Goal: Find specific page/section: Find specific page/section

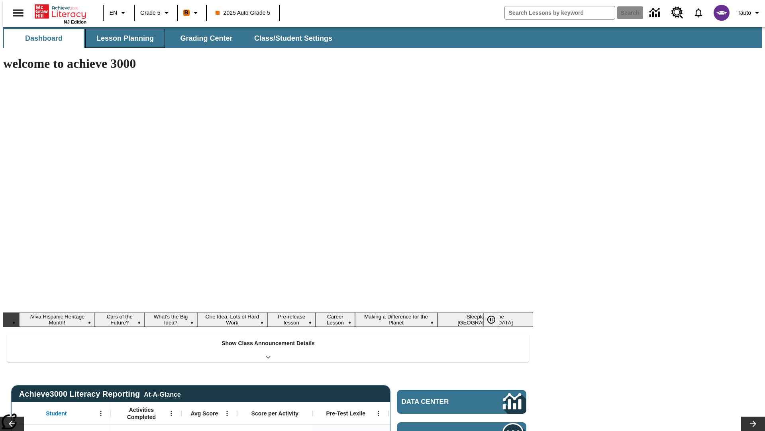
click at [122, 38] on button "Lesson Planning" at bounding box center [125, 38] width 80 height 19
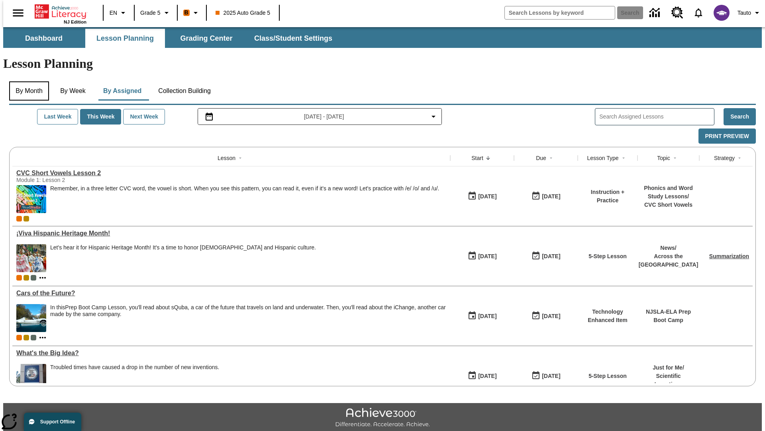
click at [27, 81] on button "By Month" at bounding box center [29, 90] width 40 height 19
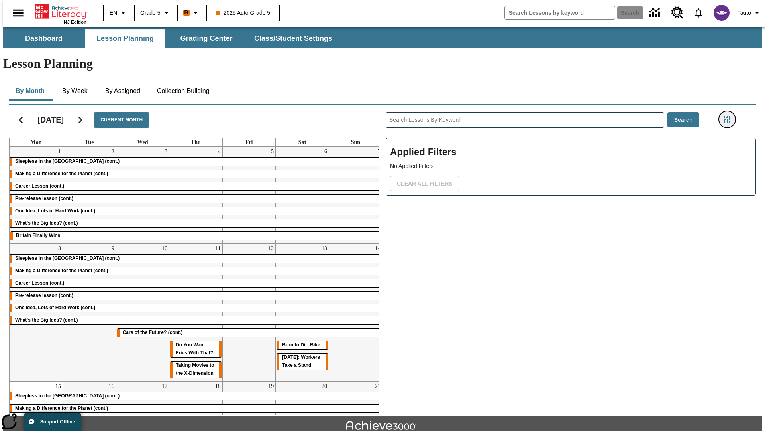
click at [730, 116] on icon "Filters Side menu" at bounding box center [727, 119] width 7 height 7
